Goal: Task Accomplishment & Management: Complete application form

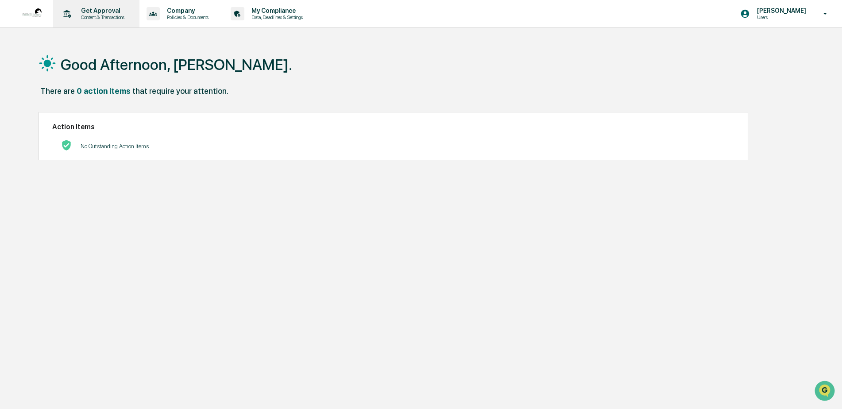
click at [92, 13] on p "Get Approval" at bounding box center [101, 10] width 55 height 7
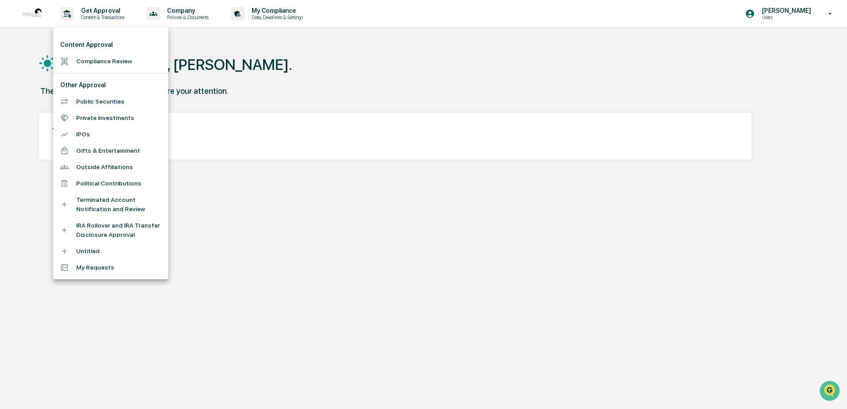
click at [93, 229] on li "IRA Rollover and IRA Transfer Disclosure Approval" at bounding box center [110, 230] width 115 height 26
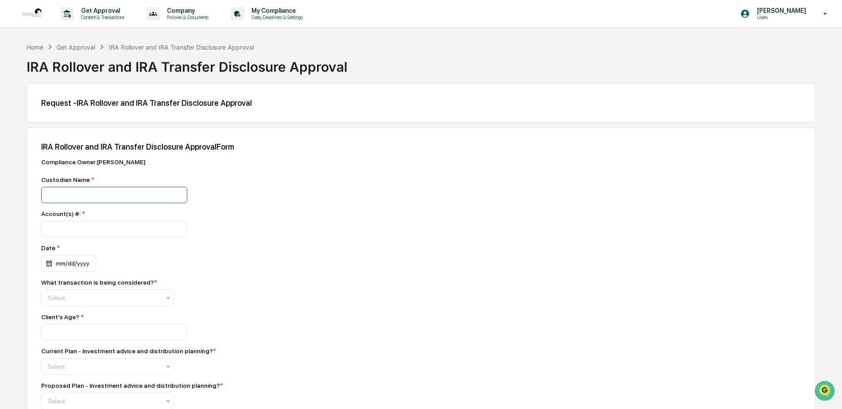
drag, startPoint x: 80, startPoint y: 190, endPoint x: 101, endPoint y: 193, distance: 20.6
click at [80, 190] on input at bounding box center [114, 195] width 146 height 16
type input "**********"
type input "*********"
click at [71, 266] on div "mm/dd/yyyy" at bounding box center [68, 263] width 55 height 17
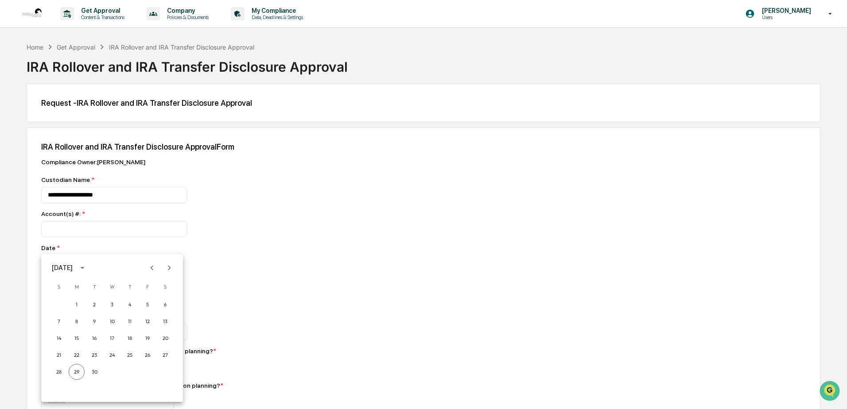
click at [151, 267] on icon "Previous month" at bounding box center [152, 268] width 10 height 10
click at [148, 319] on button "9" at bounding box center [148, 322] width 16 height 16
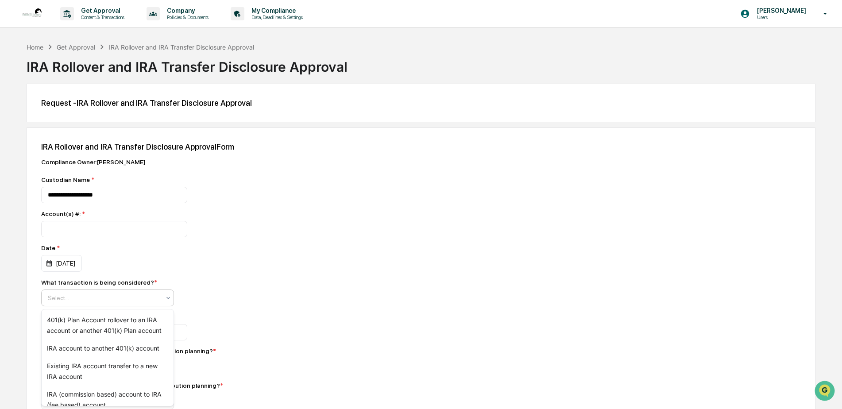
click at [71, 302] on div at bounding box center [104, 298] width 112 height 9
click at [90, 371] on div "Existing IRA account transfer to a new IRA account" at bounding box center [108, 371] width 132 height 28
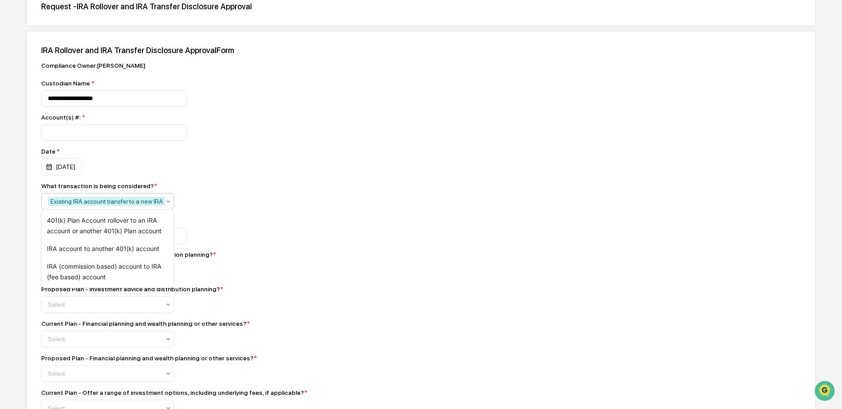
scroll to position [103, 0]
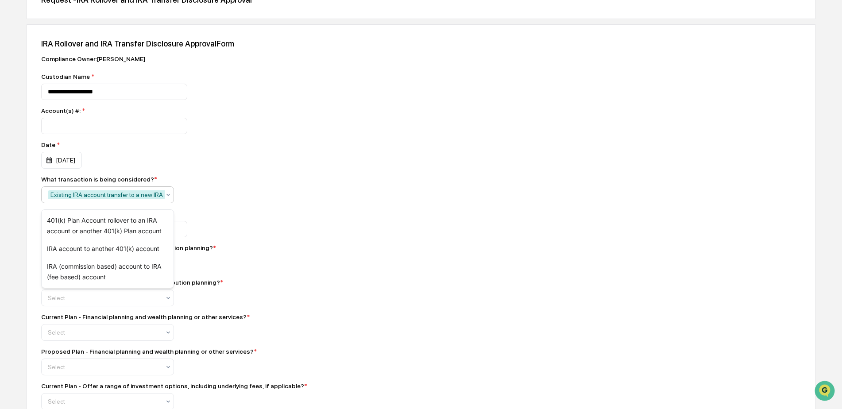
click at [301, 272] on div "Current Plan - Investment advice and distribution planning? * Select" at bounding box center [196, 257] width 310 height 27
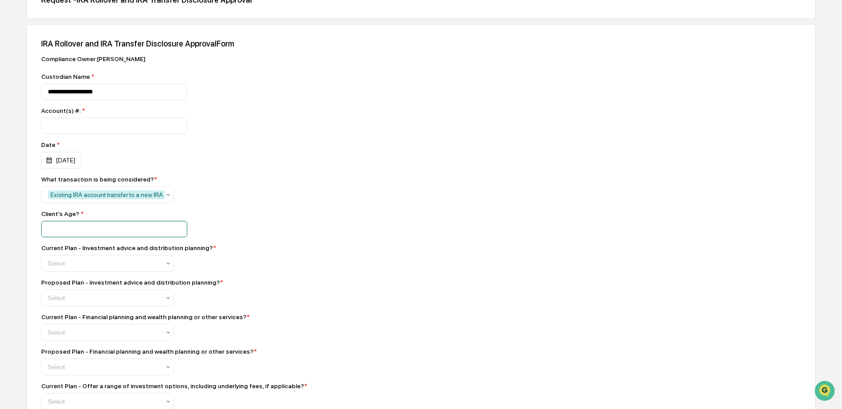
drag, startPoint x: 97, startPoint y: 236, endPoint x: 101, endPoint y: 237, distance: 4.9
click at [97, 236] on input "number" at bounding box center [114, 229] width 146 height 16
type input "**"
type input "*"
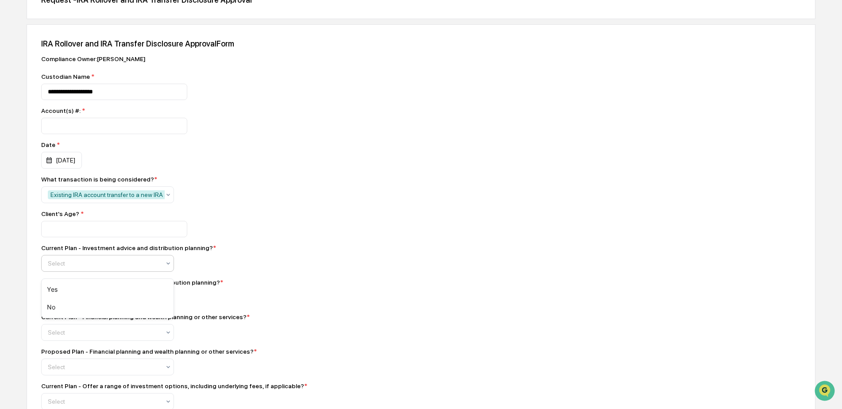
click at [86, 270] on div "Select" at bounding box center [103, 263] width 121 height 12
click at [55, 311] on div "No" at bounding box center [108, 307] width 132 height 18
click at [62, 304] on div "Select" at bounding box center [103, 298] width 121 height 12
click at [57, 328] on div "Yes" at bounding box center [108, 324] width 132 height 18
click at [82, 339] on div "Select" at bounding box center [103, 332] width 121 height 12
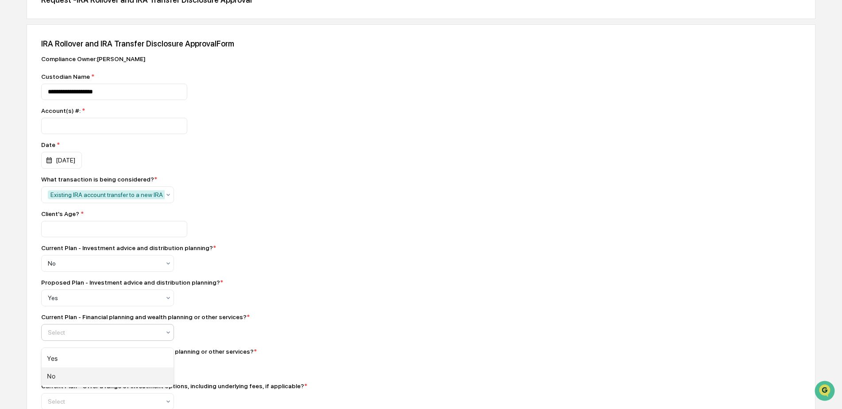
click at [70, 384] on div "No" at bounding box center [108, 377] width 132 height 18
click at [73, 371] on div at bounding box center [104, 367] width 112 height 9
click at [58, 334] on div "Yes" at bounding box center [108, 331] width 132 height 18
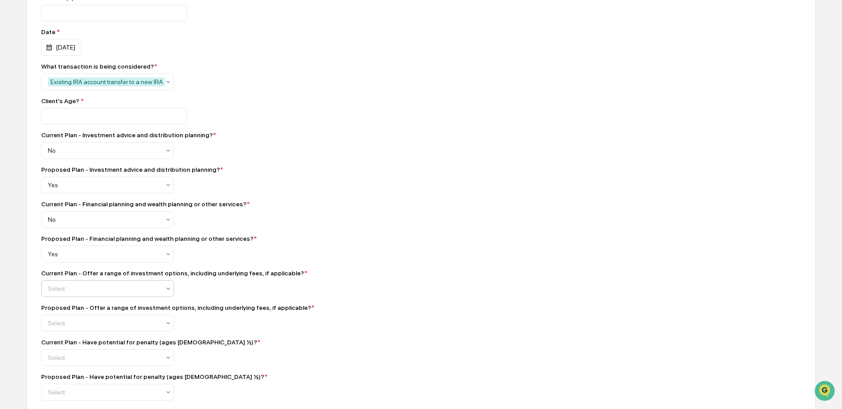
scroll to position [221, 0]
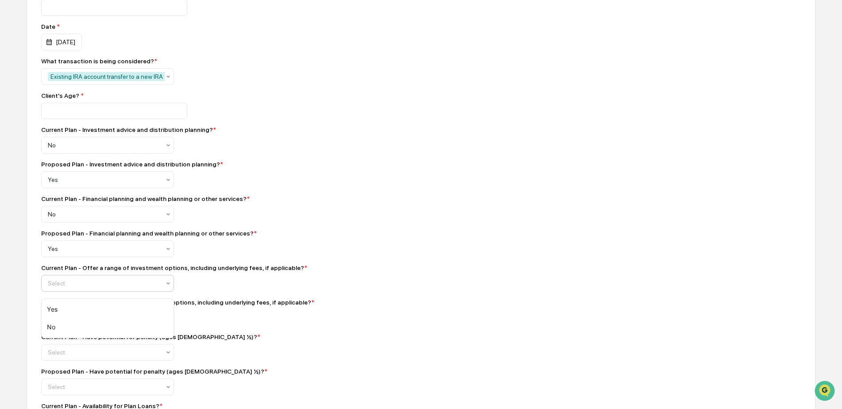
click at [104, 288] on div at bounding box center [104, 283] width 112 height 9
click at [74, 322] on div "No" at bounding box center [108, 327] width 132 height 18
click at [78, 317] on div "Select" at bounding box center [103, 318] width 121 height 12
click at [64, 345] on div "Yes" at bounding box center [108, 344] width 132 height 18
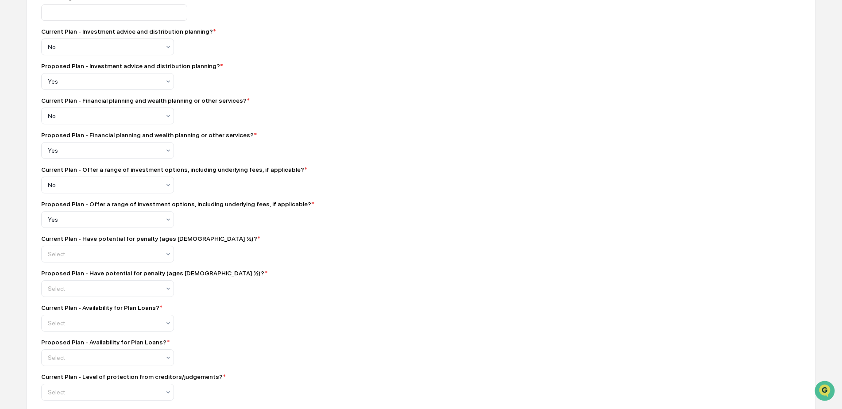
scroll to position [325, 0]
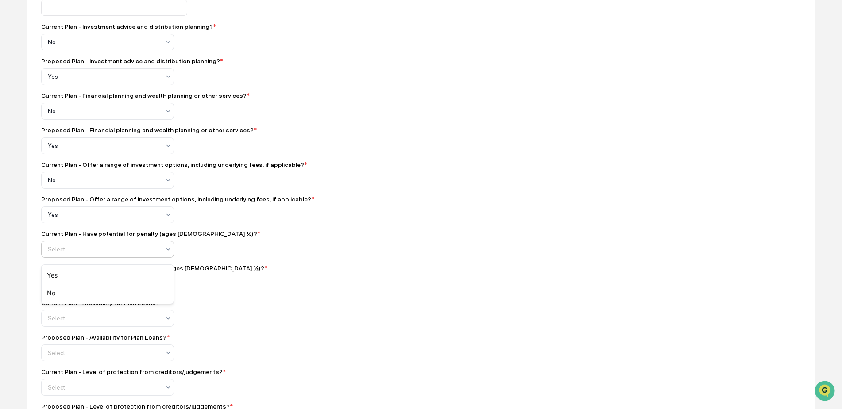
click at [61, 252] on div at bounding box center [104, 249] width 112 height 9
click at [56, 275] on div "Yes" at bounding box center [108, 276] width 132 height 18
click at [60, 287] on div at bounding box center [104, 283] width 112 height 9
click at [58, 305] on div "Yes" at bounding box center [108, 310] width 132 height 18
click at [263, 312] on div "Current Plan - Availability for Plan Loans? * Select" at bounding box center [196, 312] width 310 height 27
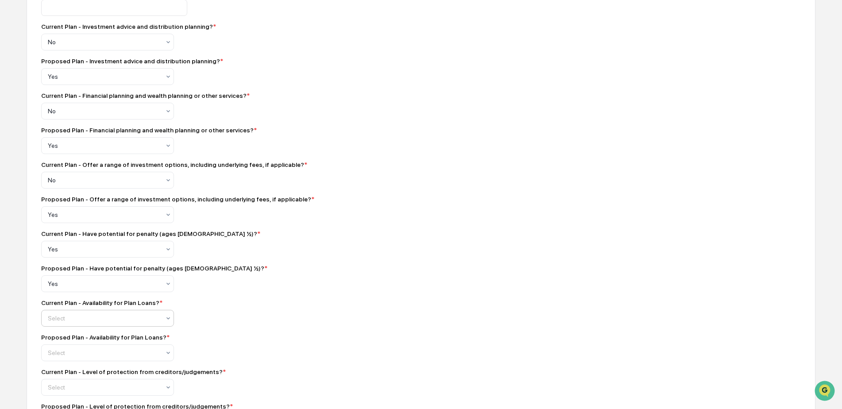
click at [110, 323] on div at bounding box center [104, 318] width 112 height 9
click at [65, 357] on div "No" at bounding box center [108, 362] width 132 height 18
click at [67, 352] on div "Select" at bounding box center [103, 353] width 121 height 12
click at [54, 392] on div "No" at bounding box center [108, 397] width 132 height 18
click at [273, 319] on div "Current Plan - Availability for Plan Loans? * No" at bounding box center [196, 312] width 310 height 27
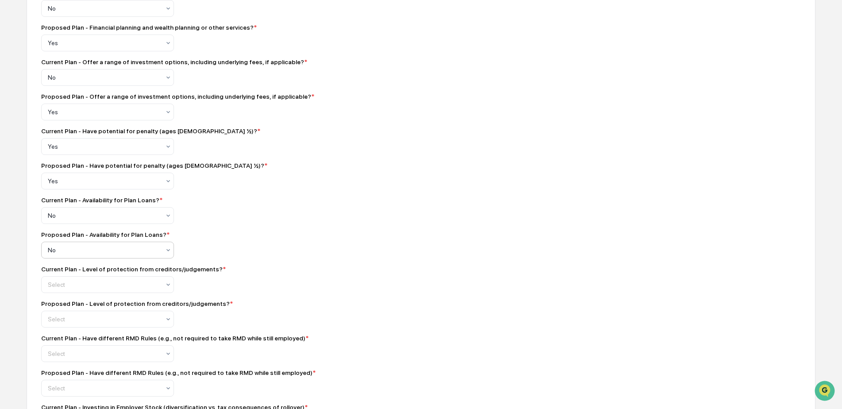
scroll to position [428, 0]
click at [84, 288] on div at bounding box center [104, 283] width 112 height 9
click at [72, 308] on div "Yes" at bounding box center [108, 310] width 132 height 18
click at [74, 322] on div at bounding box center [104, 318] width 112 height 9
click at [64, 336] on div "Yes" at bounding box center [108, 345] width 132 height 18
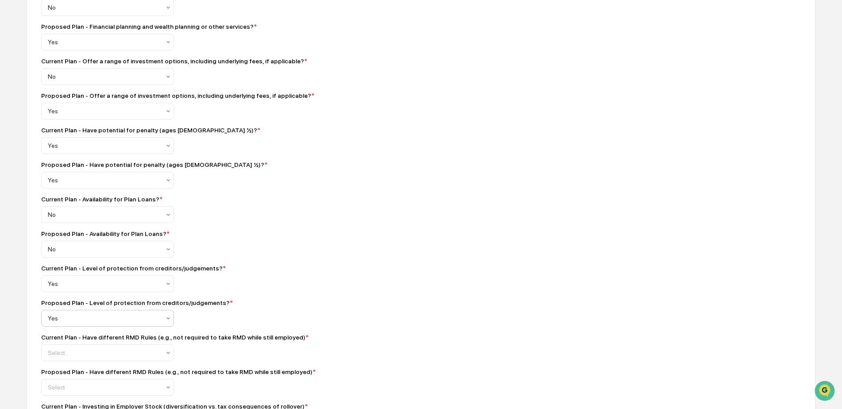
click at [295, 334] on div "**********" at bounding box center [196, 408] width 310 height 1356
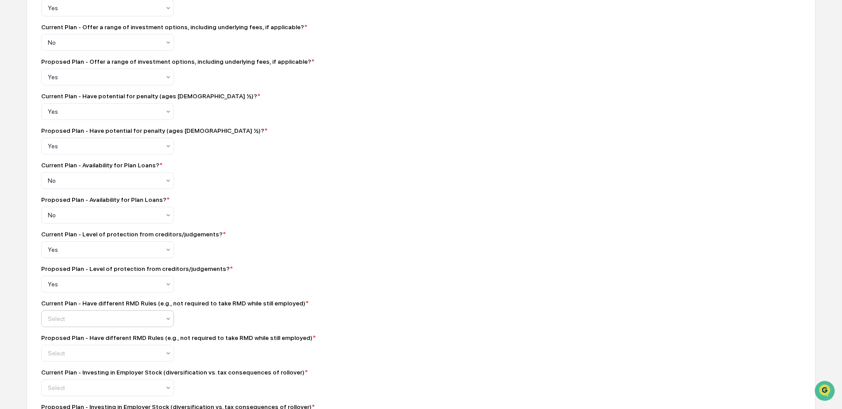
scroll to position [517, 0]
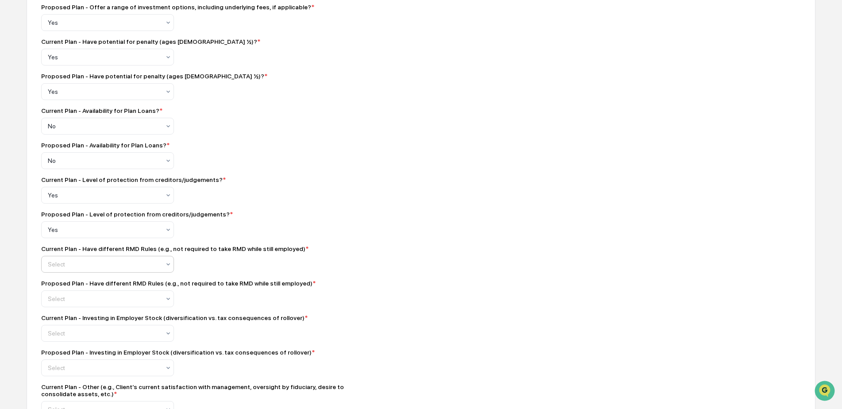
drag, startPoint x: 63, startPoint y: 264, endPoint x: 65, endPoint y: 272, distance: 9.0
click at [63, 264] on div "Select" at bounding box center [103, 264] width 121 height 12
click at [69, 307] on div "No" at bounding box center [108, 308] width 132 height 18
click at [70, 305] on div "Select" at bounding box center [103, 299] width 121 height 12
click at [60, 338] on div "No" at bounding box center [108, 343] width 132 height 18
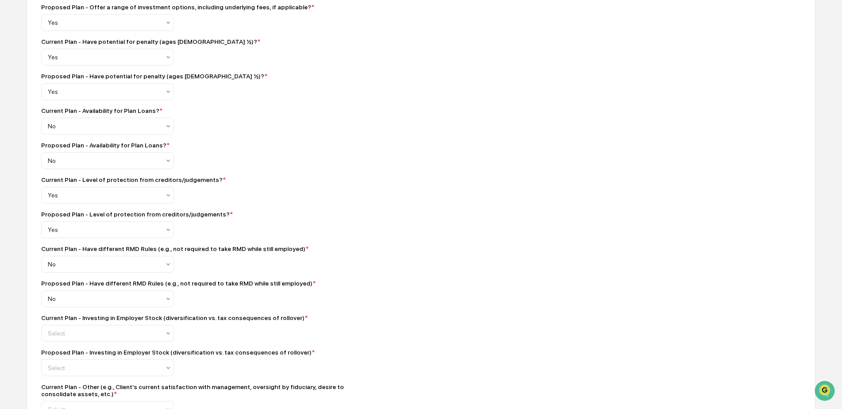
click at [377, 278] on div "**********" at bounding box center [421, 324] width 789 height 1426
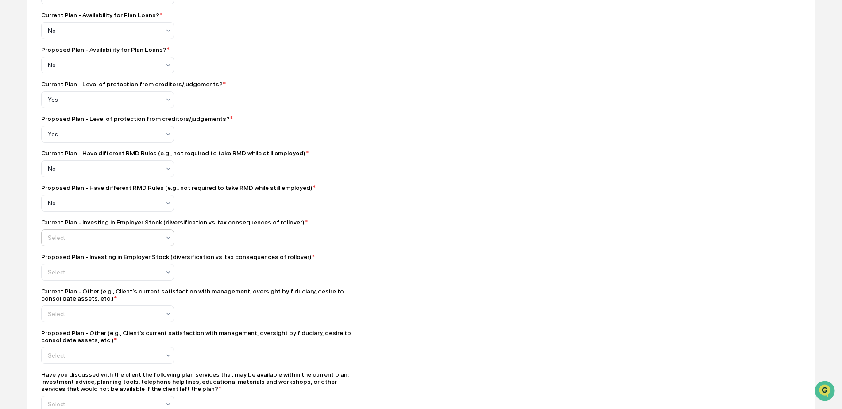
scroll to position [620, 0]
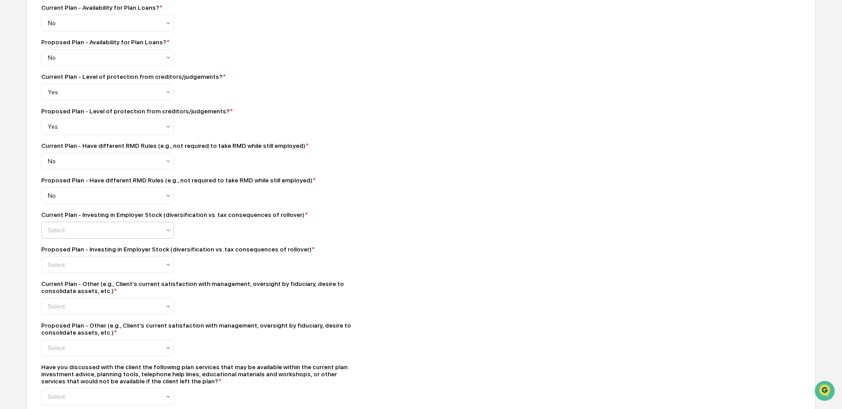
click at [74, 229] on div "Select" at bounding box center [107, 230] width 133 height 17
click at [66, 275] on div "No" at bounding box center [108, 274] width 132 height 18
click at [66, 269] on div at bounding box center [104, 264] width 112 height 9
click at [64, 305] on div "No" at bounding box center [108, 309] width 132 height 18
click at [358, 285] on div "**********" at bounding box center [421, 221] width 789 height 1426
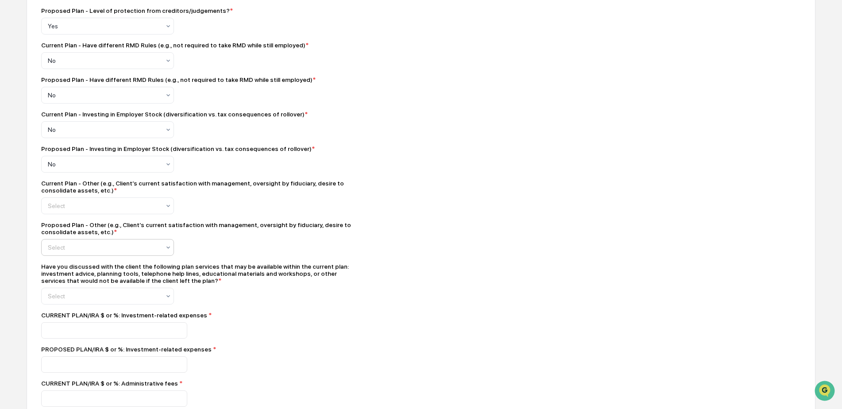
scroll to position [723, 0]
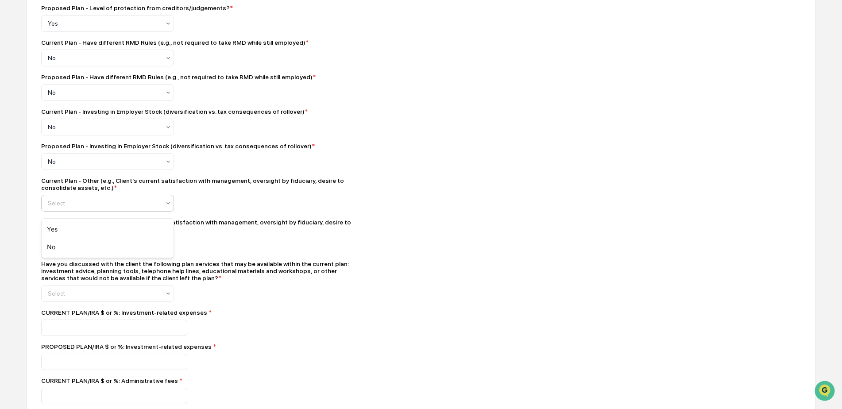
click at [70, 201] on div "Select" at bounding box center [107, 203] width 133 height 17
click at [60, 243] on div "No" at bounding box center [108, 247] width 132 height 18
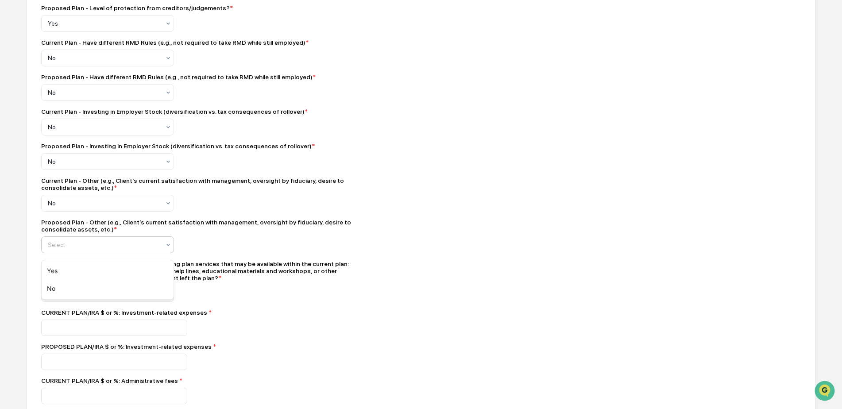
click at [68, 248] on div at bounding box center [104, 244] width 112 height 9
click at [65, 265] on div "Yes" at bounding box center [108, 271] width 132 height 18
click at [60, 296] on div at bounding box center [104, 293] width 112 height 9
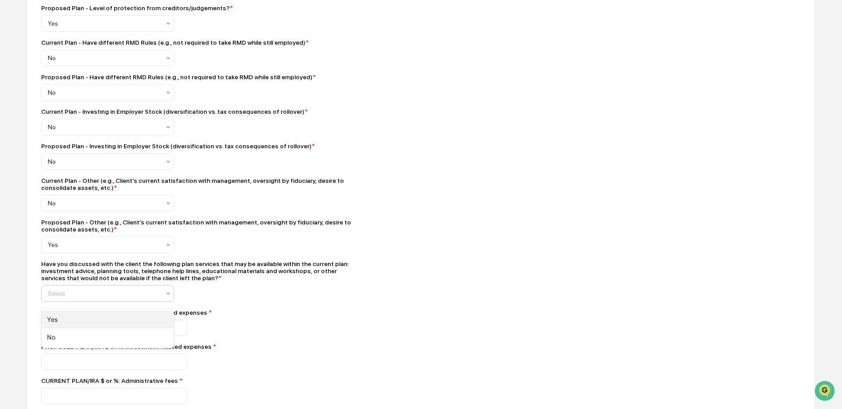
click at [54, 323] on div "Yes" at bounding box center [108, 320] width 132 height 18
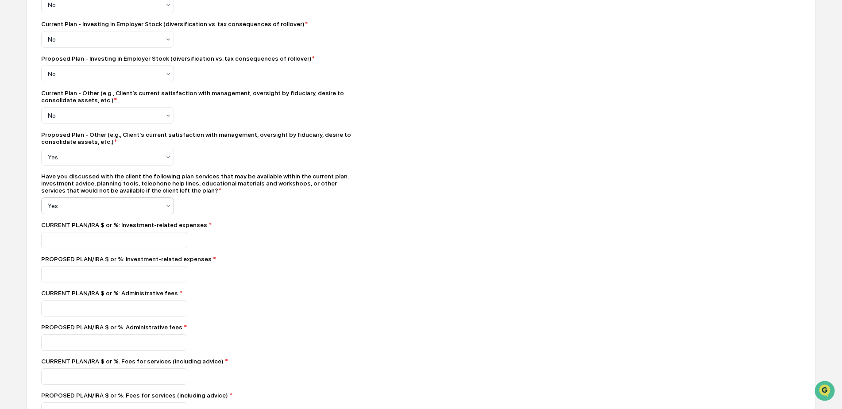
scroll to position [841, 0]
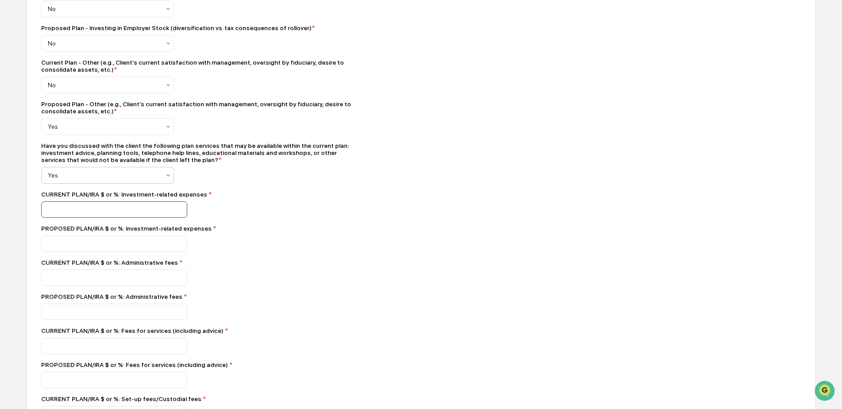
click at [97, 215] on input "number" at bounding box center [114, 210] width 146 height 16
type input "*"
drag, startPoint x: 57, startPoint y: 248, endPoint x: 57, endPoint y: 255, distance: 7.1
click at [57, 248] on input "number" at bounding box center [114, 244] width 146 height 16
type input "*"
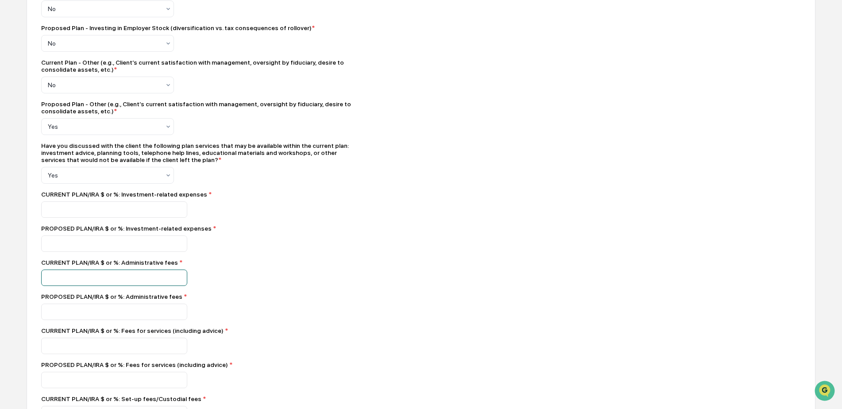
click at [54, 286] on input "number" at bounding box center [114, 278] width 146 height 16
type input "*"
click at [48, 314] on input "number" at bounding box center [114, 312] width 146 height 16
type input "*"
click at [58, 354] on input "number" at bounding box center [114, 346] width 146 height 16
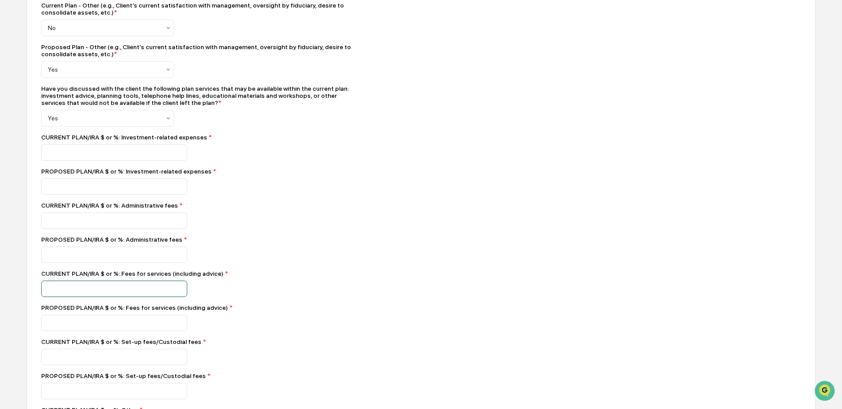
scroll to position [900, 0]
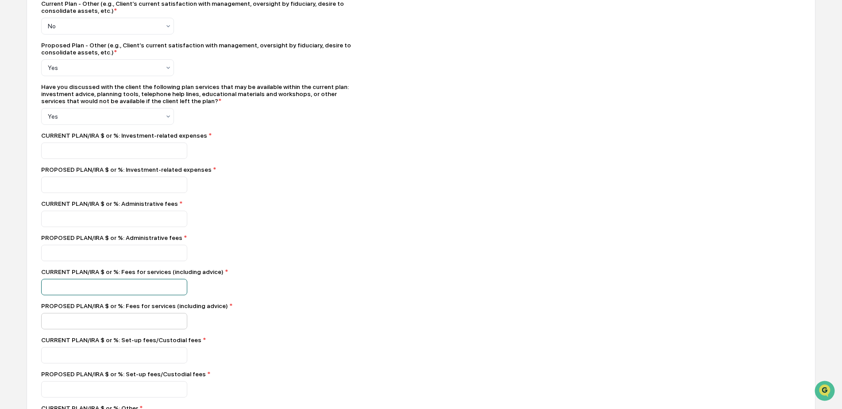
type input "**"
click at [65, 329] on input "number" at bounding box center [114, 321] width 146 height 16
type input "*"
click at [62, 364] on input "number" at bounding box center [114, 355] width 146 height 16
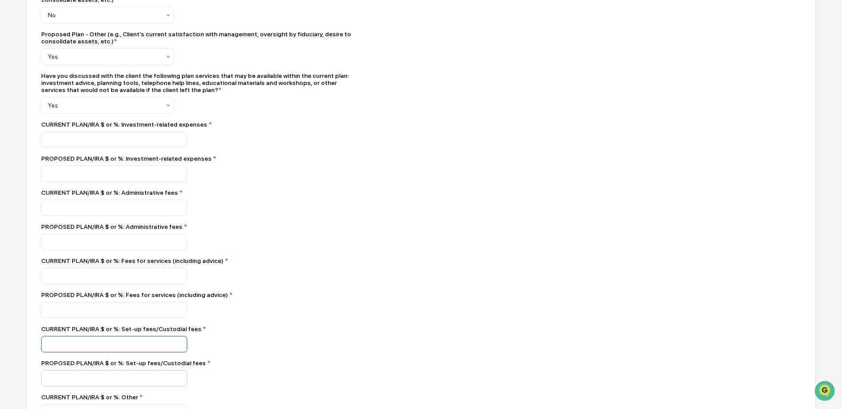
scroll to position [945, 0]
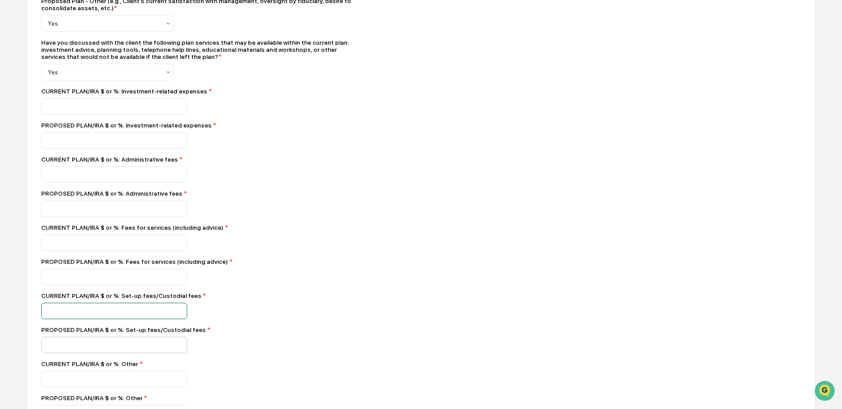
type input "*"
click at [51, 353] on input "number" at bounding box center [114, 345] width 146 height 16
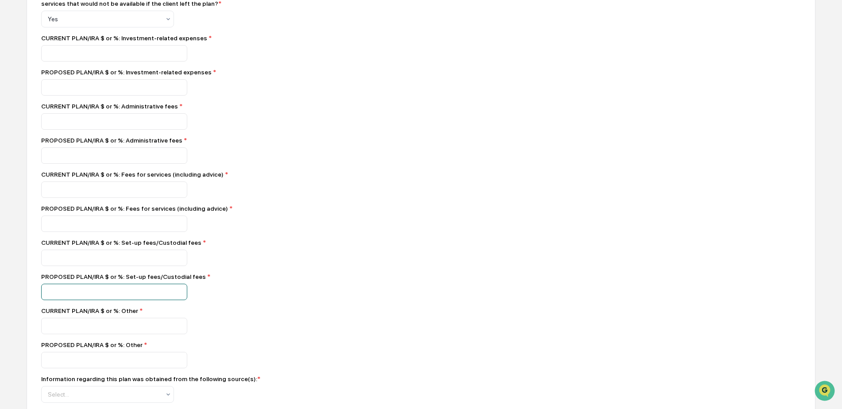
scroll to position [1004, 0]
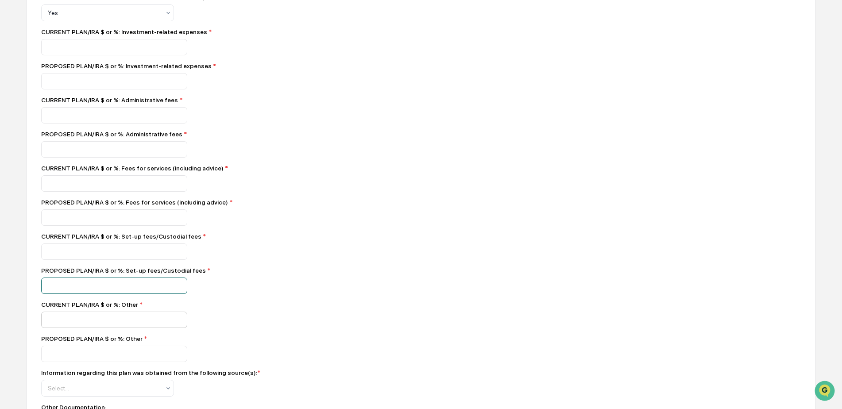
type input "*"
click at [51, 328] on input "number" at bounding box center [114, 320] width 146 height 16
type input "*"
click at [52, 359] on input "number" at bounding box center [114, 354] width 146 height 16
type input "*"
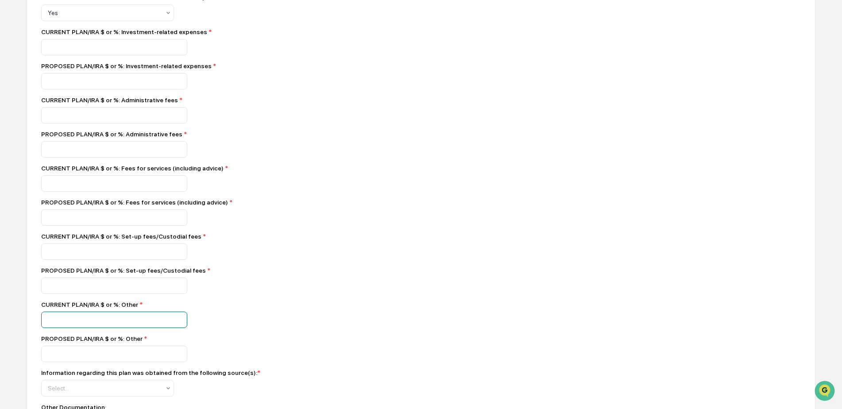
click at [269, 328] on div "*" at bounding box center [196, 320] width 310 height 16
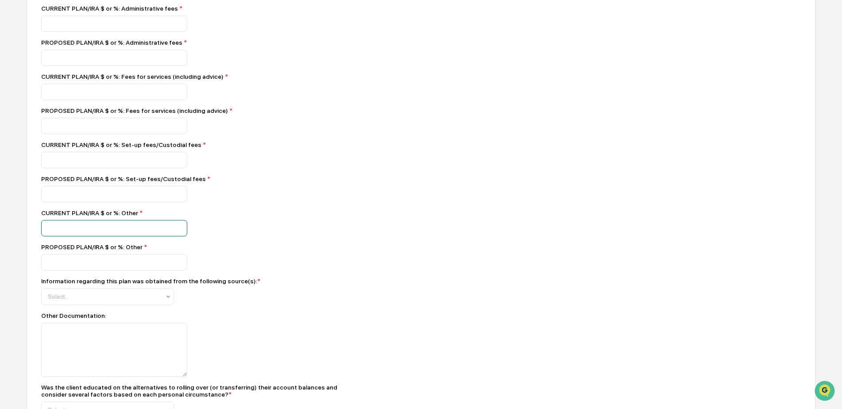
scroll to position [1122, 0]
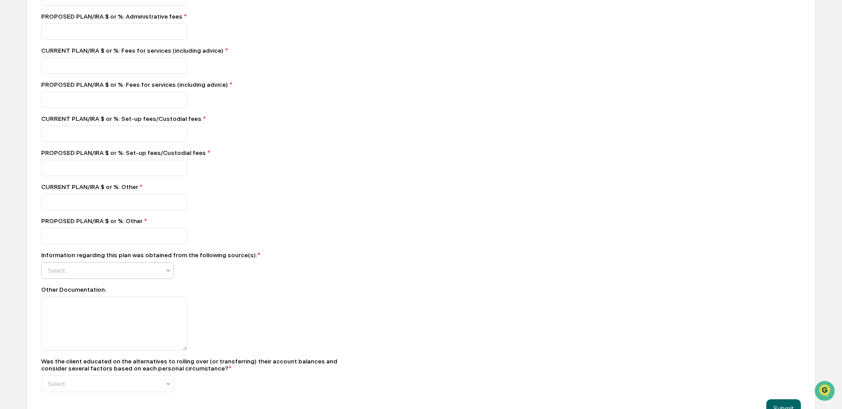
click at [78, 275] on div at bounding box center [104, 270] width 112 height 9
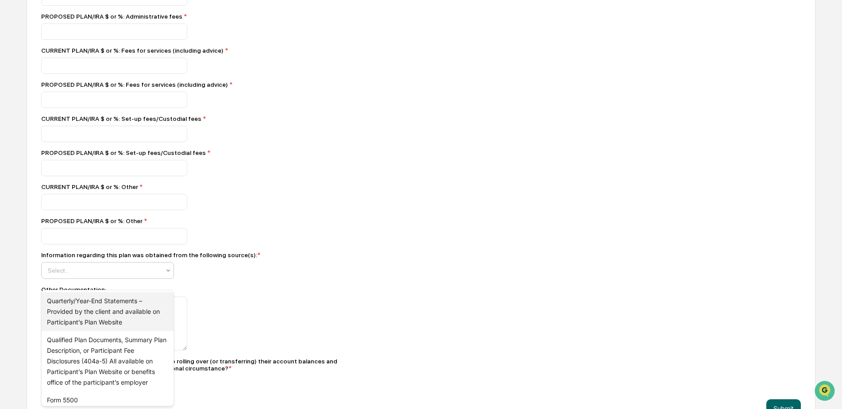
click at [56, 309] on div "Quarterly/Year-End Statements – Provided by the client and available on Partici…" at bounding box center [108, 311] width 132 height 39
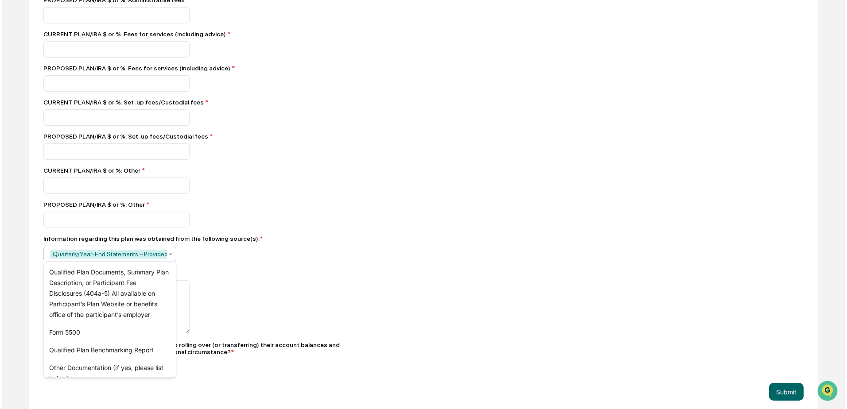
scroll to position [1157, 0]
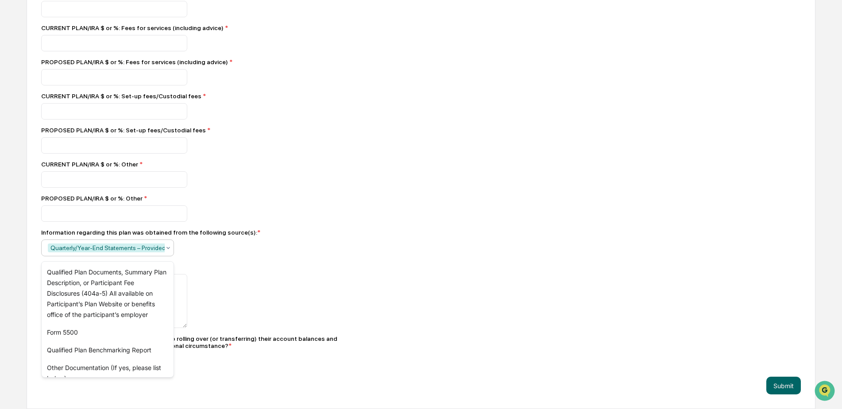
click at [340, 306] on div at bounding box center [196, 301] width 310 height 54
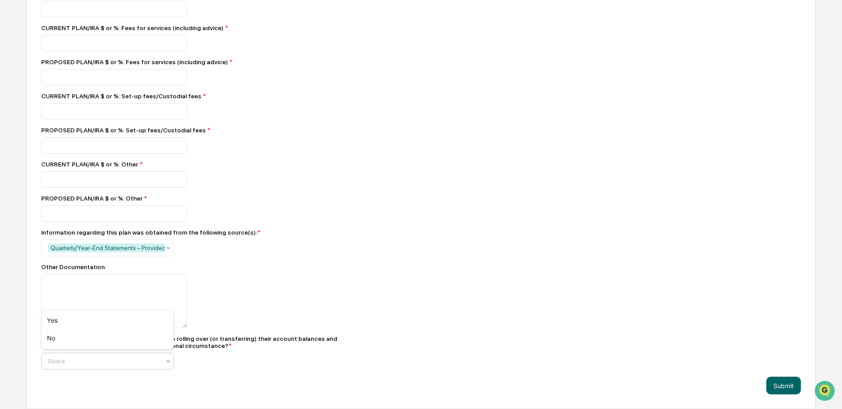
click at [92, 368] on div "Select" at bounding box center [103, 361] width 121 height 12
click at [53, 320] on div "Yes" at bounding box center [108, 321] width 132 height 18
click at [780, 381] on button "Submit" at bounding box center [784, 386] width 35 height 18
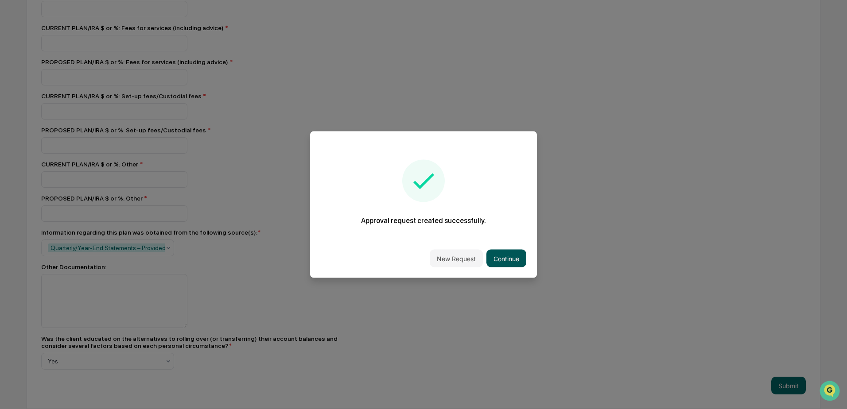
click at [503, 261] on button "Continue" at bounding box center [506, 259] width 40 height 18
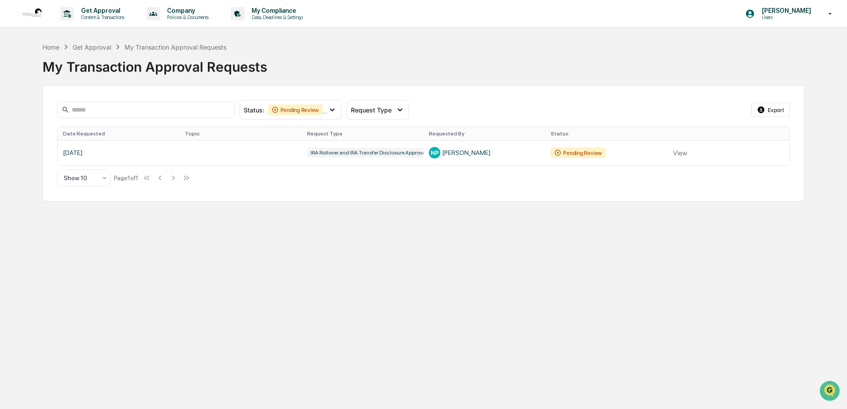
click at [154, 249] on div "Get Approval Content & Transactions Company Policies & Documents My Compliance …" at bounding box center [423, 204] width 847 height 409
click at [203, 50] on div "My Transaction Approval Requests" at bounding box center [175, 47] width 102 height 8
click at [104, 9] on p "Get Approval" at bounding box center [101, 10] width 55 height 7
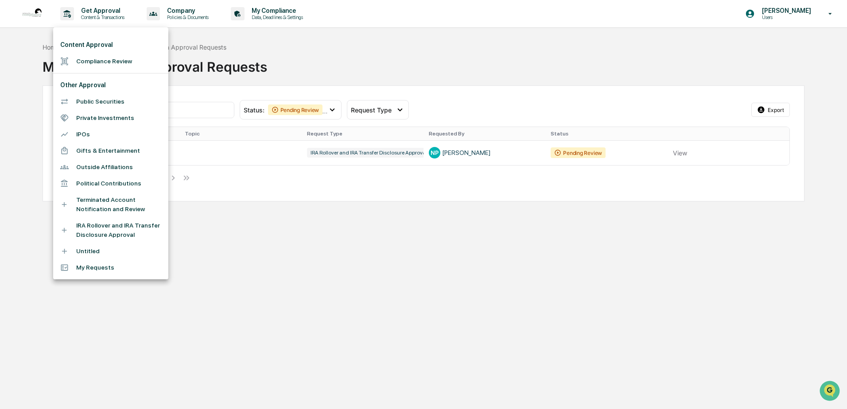
click at [92, 265] on li "My Requests" at bounding box center [110, 268] width 115 height 16
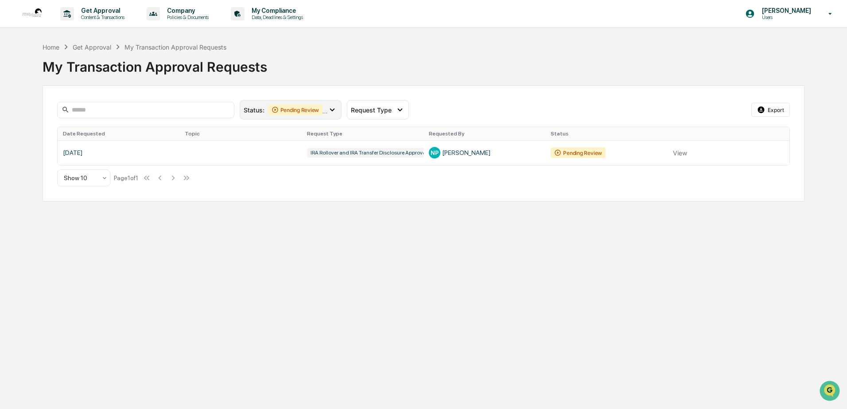
click at [318, 107] on div "Pending Review" at bounding box center [295, 110] width 55 height 11
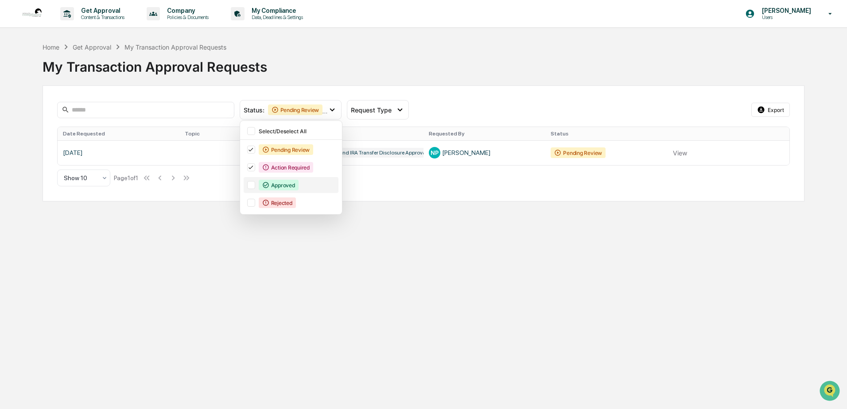
click at [248, 190] on div "Approved" at bounding box center [291, 185] width 95 height 16
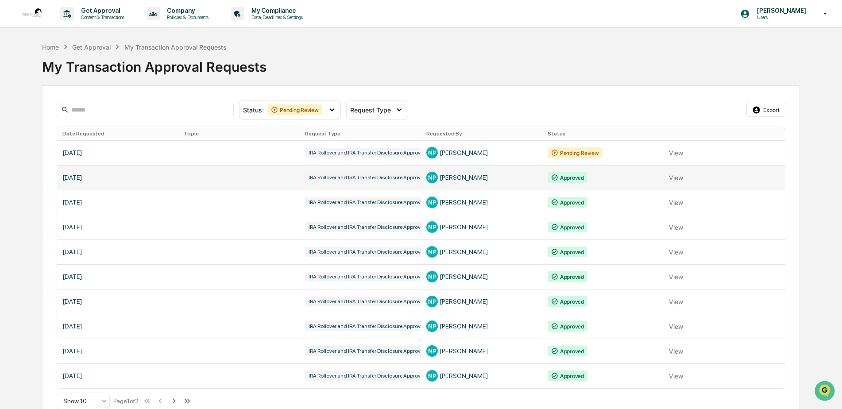
click at [689, 178] on link at bounding box center [421, 177] width 728 height 25
